Goal: Transaction & Acquisition: Book appointment/travel/reservation

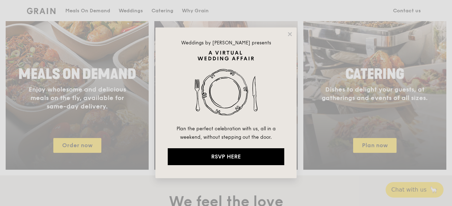
click at [361, 149] on div "Weddings by [PERSON_NAME] presents Plan the perfect celebration with us, all in…" at bounding box center [226, 103] width 452 height 206
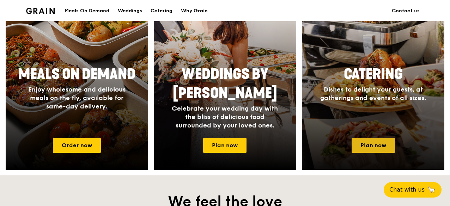
click at [376, 150] on link "Plan now" at bounding box center [373, 145] width 43 height 15
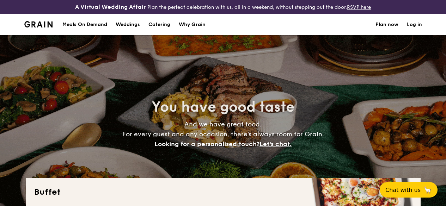
select select
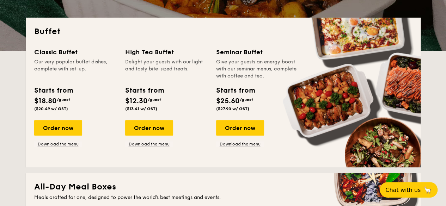
scroll to position [167, 0]
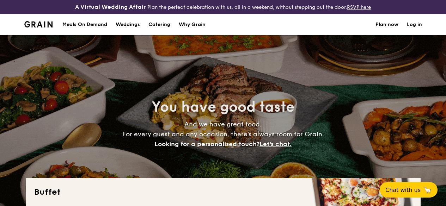
select select
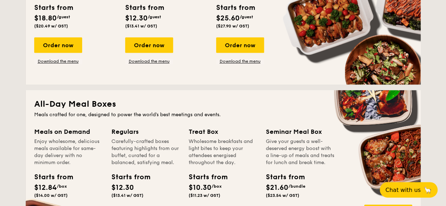
scroll to position [282, 0]
